Goal: Transaction & Acquisition: Book appointment/travel/reservation

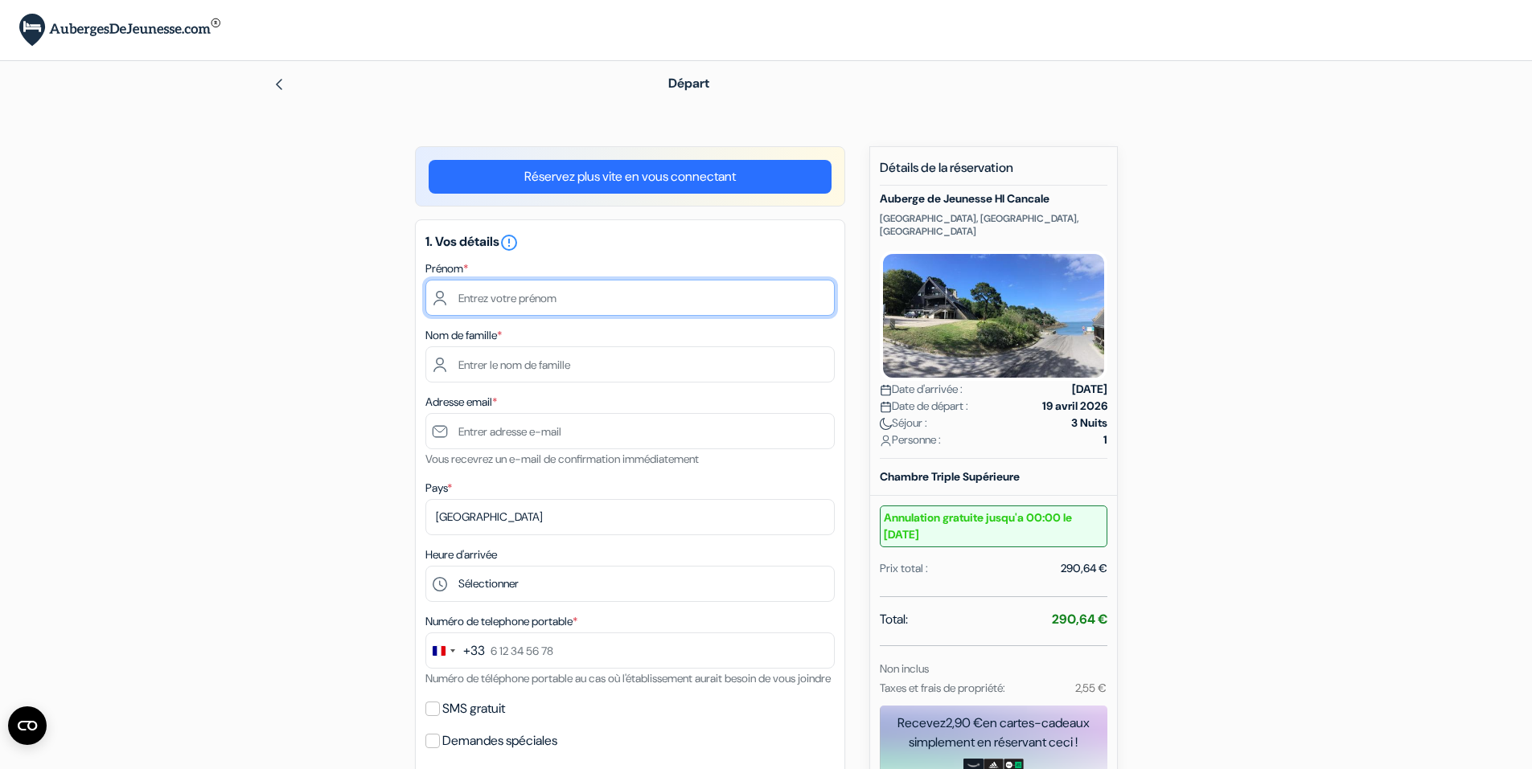
click at [567, 303] on input "text" at bounding box center [629, 298] width 409 height 36
type input "[PERSON_NAME]"
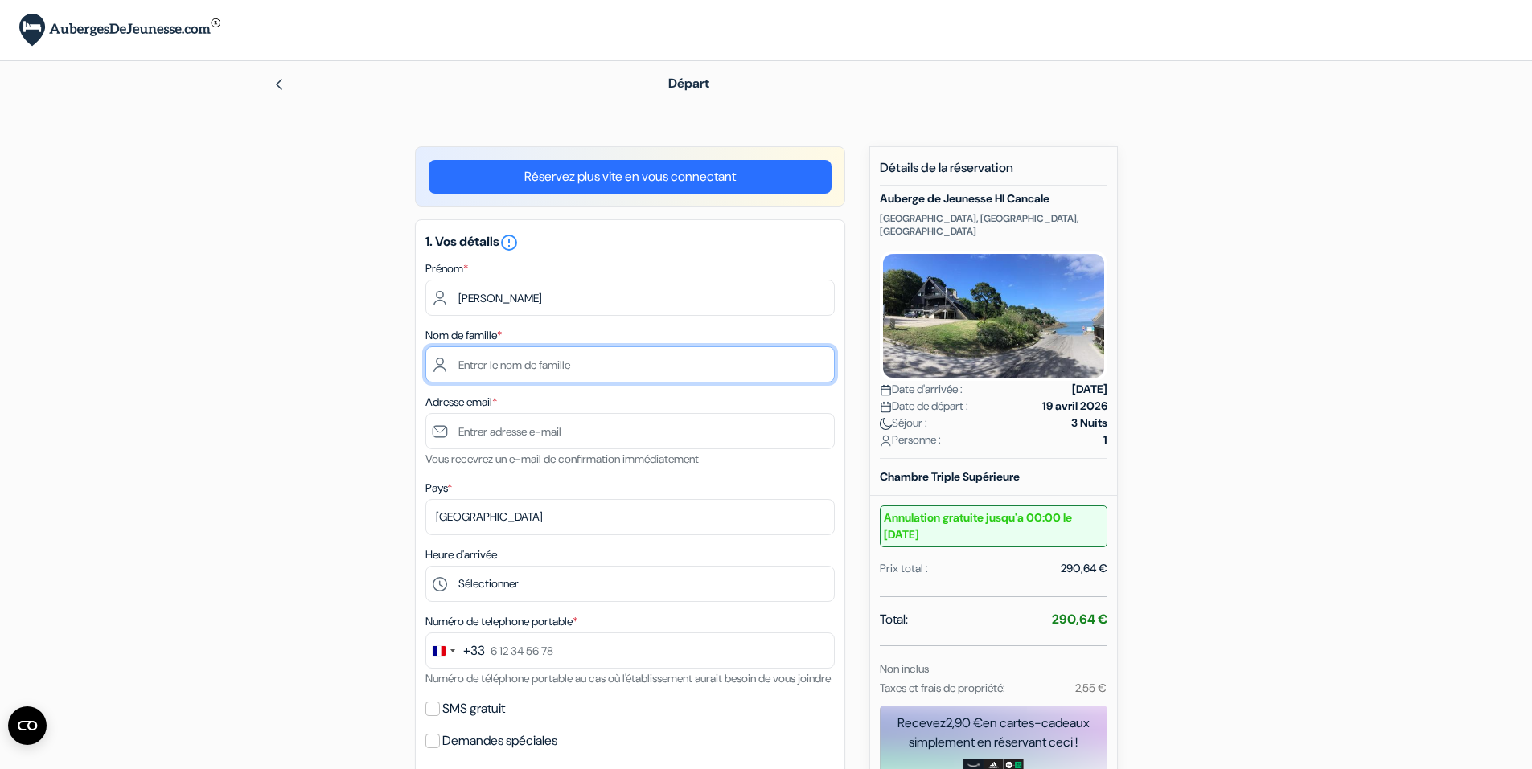
type input "D'angelosante"
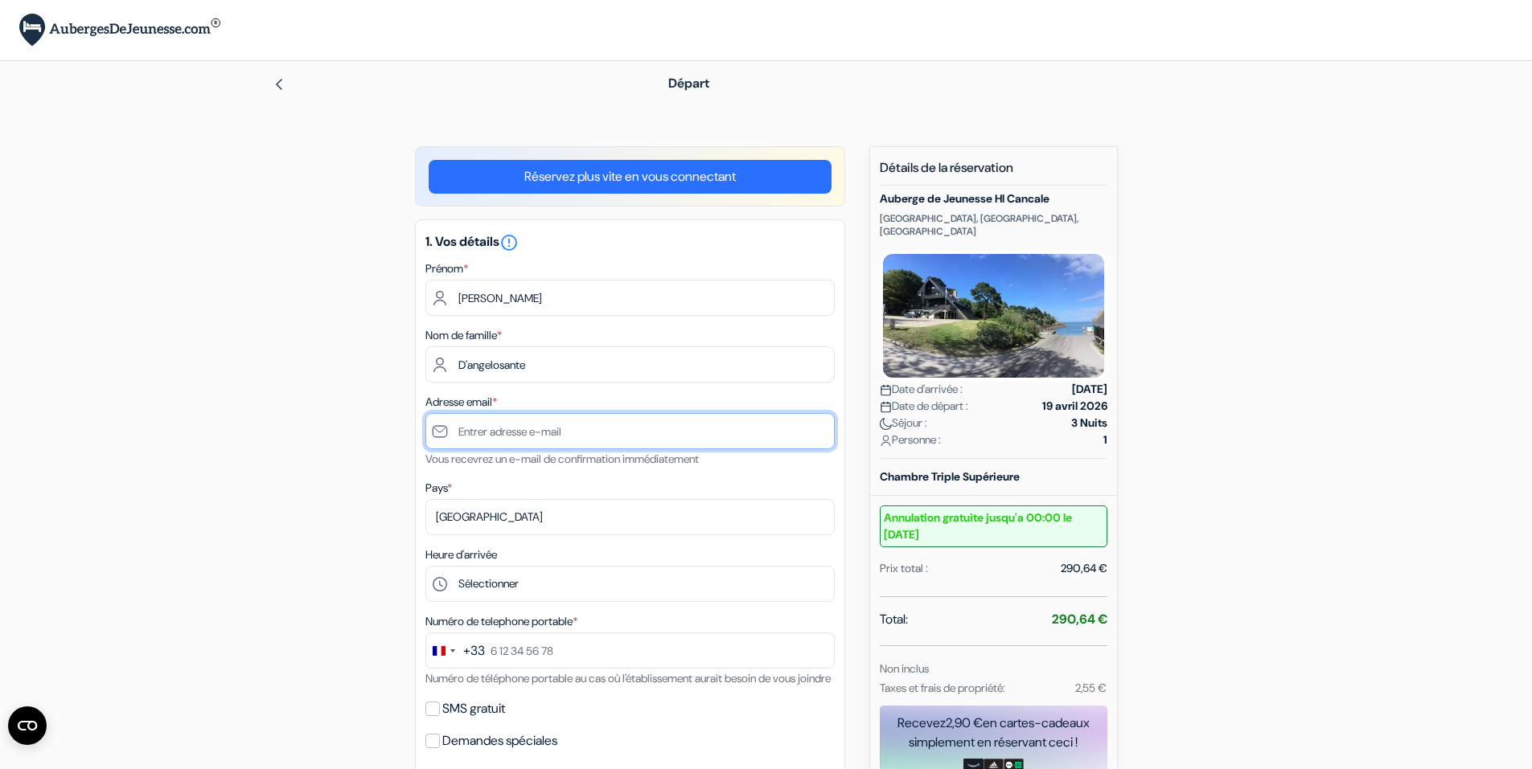
type input "[EMAIL_ADDRESS][DOMAIN_NAME]"
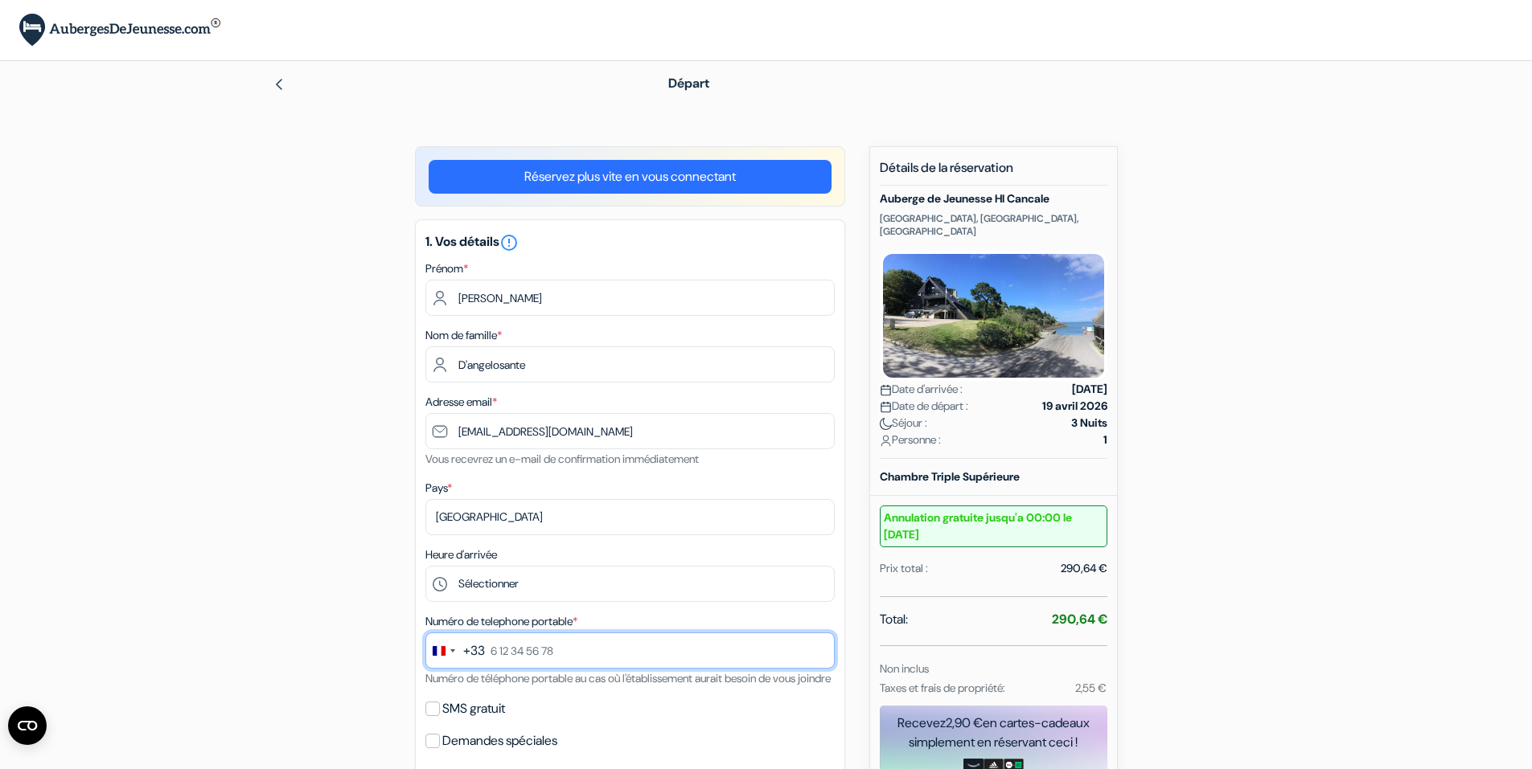
type input "0757779430"
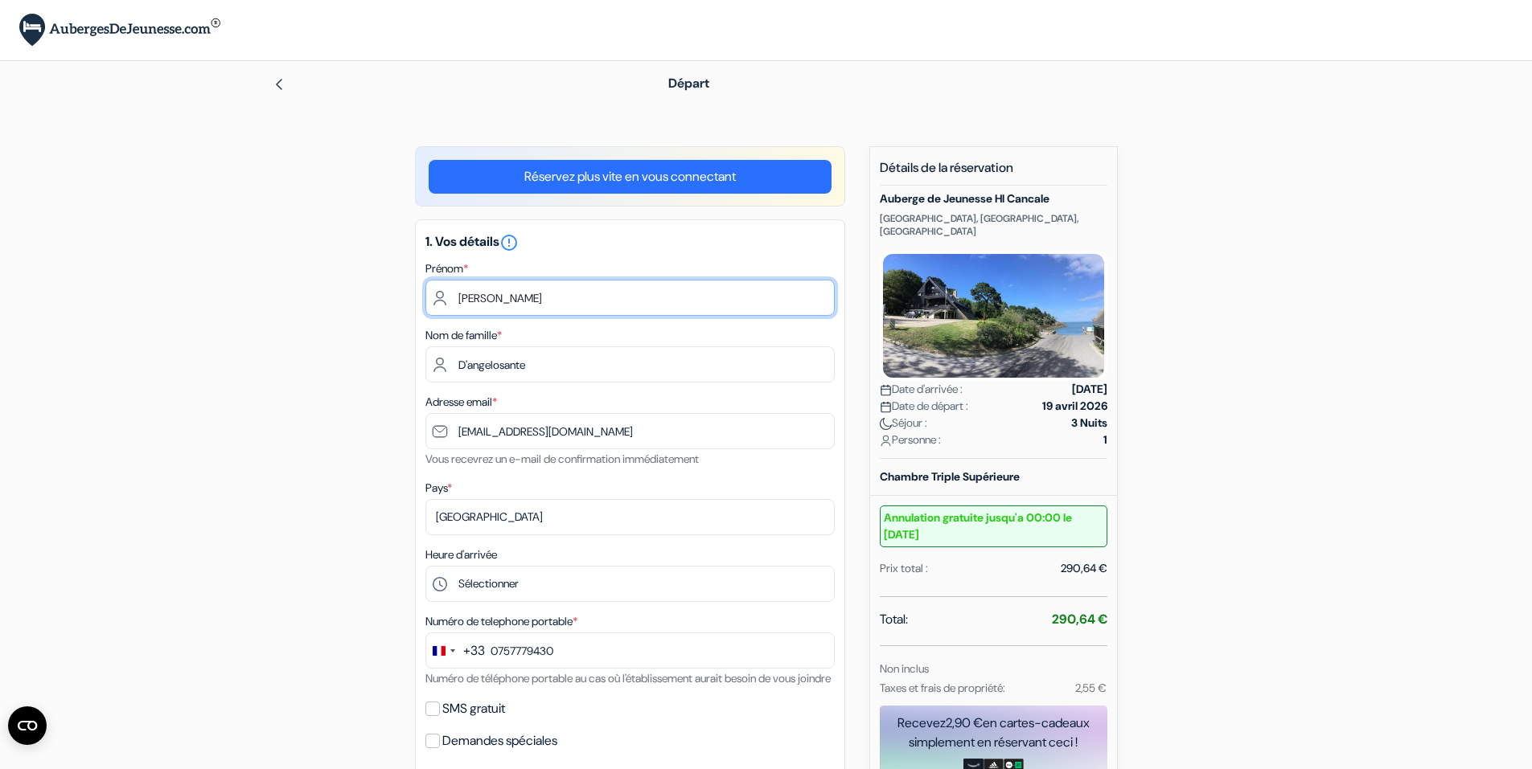
scroll to position [161, 0]
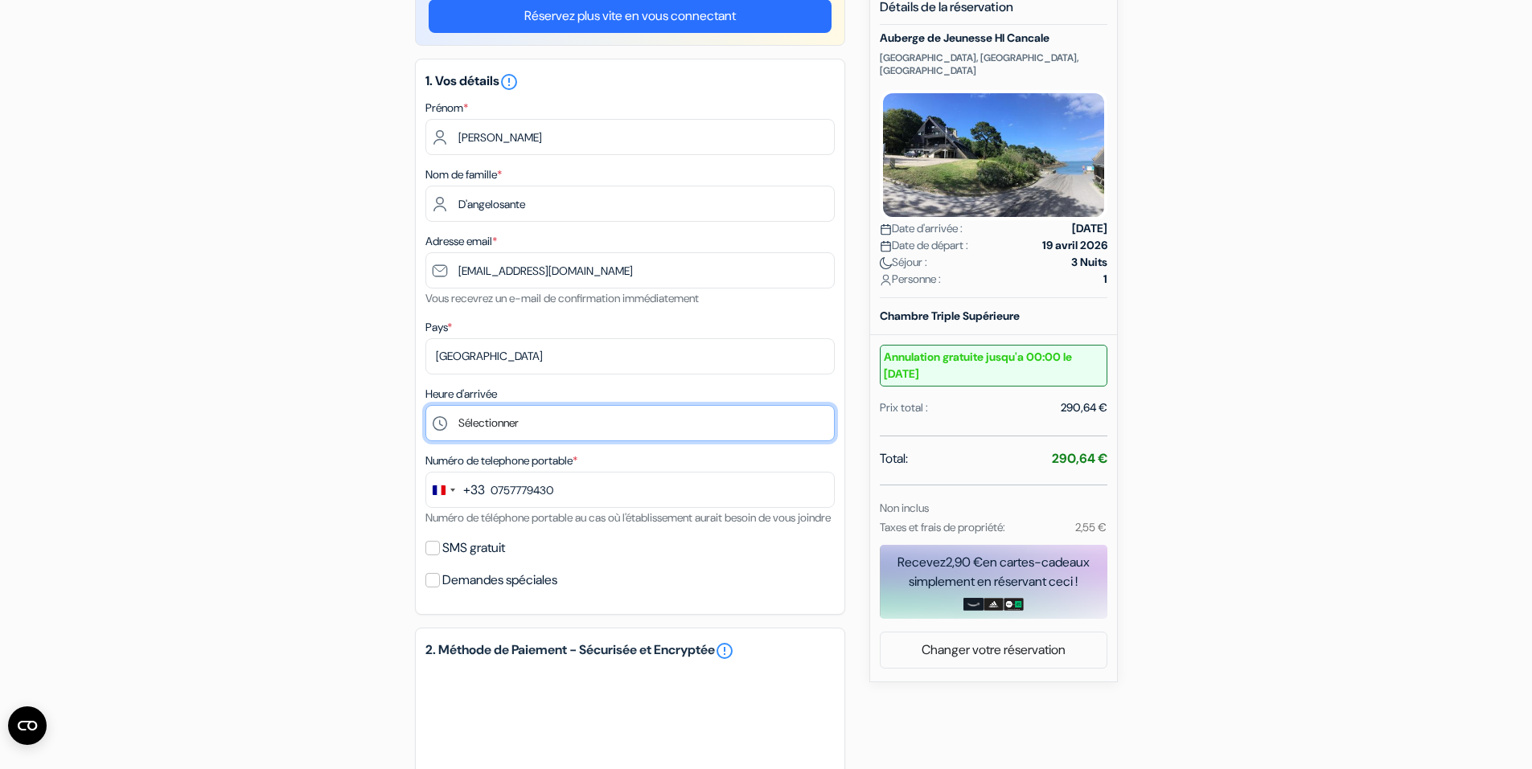
click at [546, 425] on select "Sélectionner 17:00 18:00 19:00 20:00" at bounding box center [629, 423] width 409 height 36
select select "17"
click at [425, 405] on select "Sélectionner 17:00 18:00 19:00 20:00" at bounding box center [629, 423] width 409 height 36
click at [437, 556] on input "SMS gratuit" at bounding box center [432, 548] width 14 height 14
checkbox input "true"
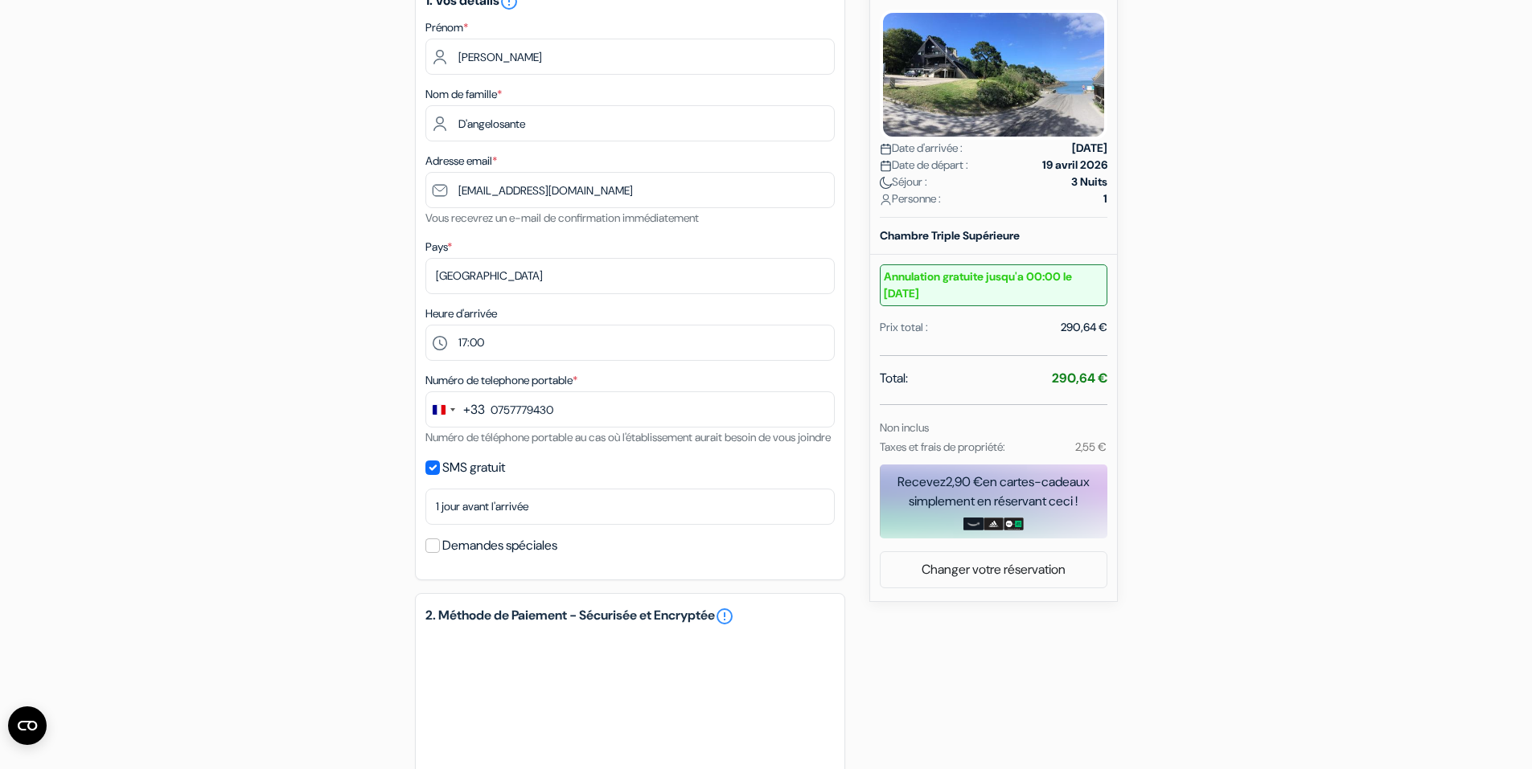
scroll to position [0, 0]
